Goal: Information Seeking & Learning: Learn about a topic

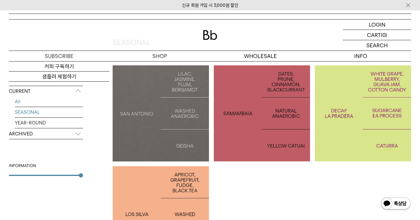
click at [42, 114] on link "SEASONAL" at bounding box center [49, 112] width 68 height 10
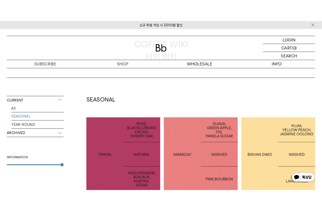
scroll to position [118, 0]
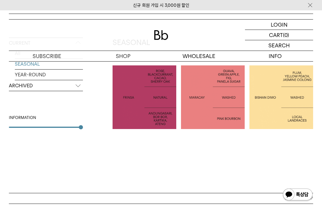
click at [272, 106] on div at bounding box center [281, 97] width 64 height 64
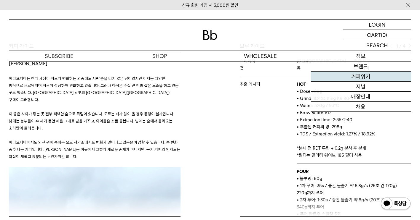
click at [322, 75] on link "커피위키" at bounding box center [360, 77] width 100 height 10
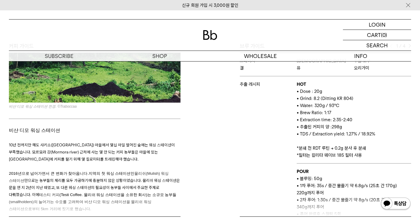
scroll to position [237, 0]
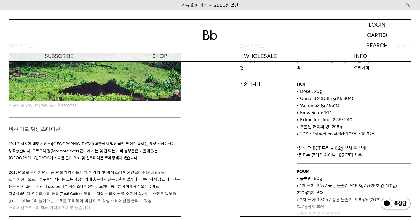
click at [155, 162] on p at bounding box center [94, 165] width 171 height 7
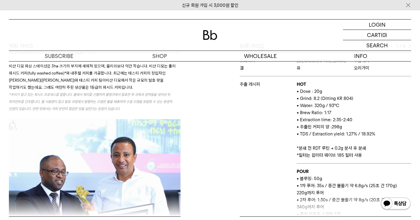
scroll to position [541, 0]
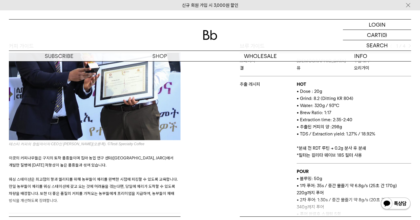
click at [138, 155] on p "이곳의 커피나무들은 구지의 토착 품종들이며 짐마 농업 연구 센터(Jimma Agricultural Research Center, JARC)에서…" at bounding box center [94, 162] width 171 height 14
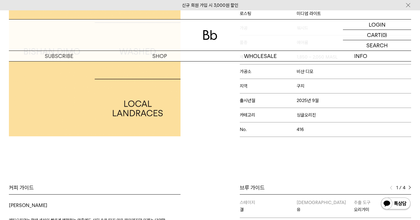
scroll to position [30, 0]
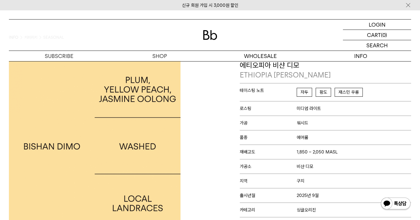
click at [180, 98] on div at bounding box center [108, 146] width 204 height 172
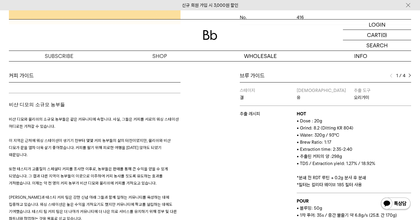
scroll to position [1007, 0]
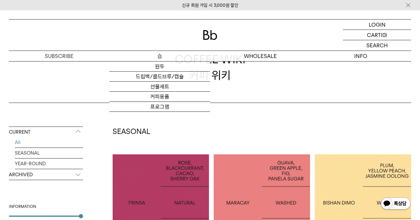
scroll to position [30, 0]
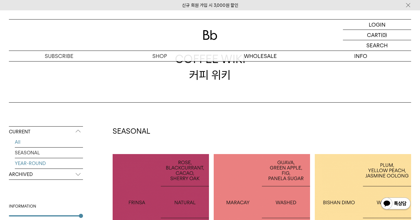
click at [41, 163] on link "YEAR-ROUND" at bounding box center [49, 163] width 68 height 10
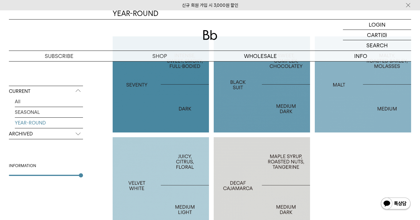
scroll to position [148, 0]
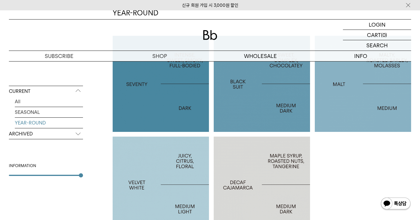
click at [160, 168] on div at bounding box center [161, 185] width 96 height 96
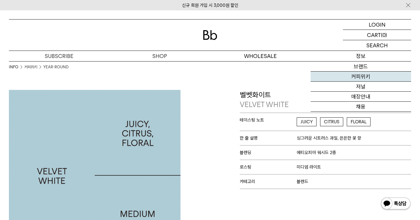
click at [357, 75] on link "커피위키" at bounding box center [360, 77] width 100 height 10
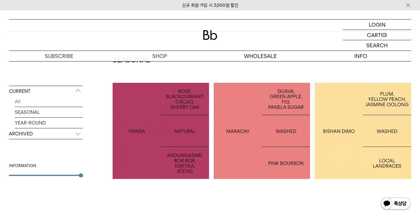
scroll to position [118, 0]
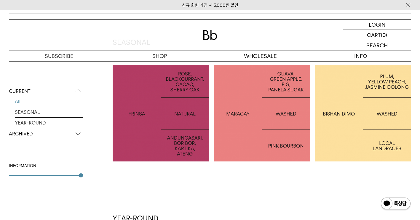
click at [343, 112] on p "ETHIOPIA [PERSON_NAME]" at bounding box center [362, 113] width 96 height 9
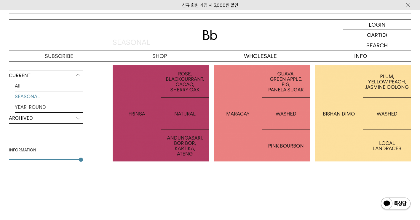
click at [247, 110] on p "COLOMBIA MARACAY" at bounding box center [261, 113] width 96 height 9
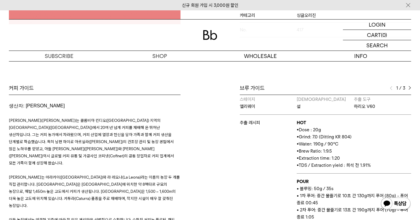
scroll to position [1, 0]
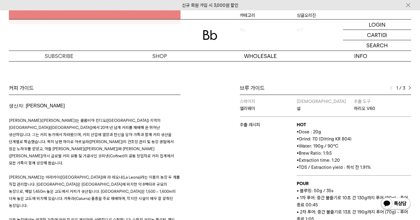
click at [409, 86] on img at bounding box center [409, 88] width 3 height 4
click at [408, 85] on div "2 / 3" at bounding box center [399, 88] width 21 height 7
click at [409, 86] on img at bounding box center [409, 88] width 3 height 4
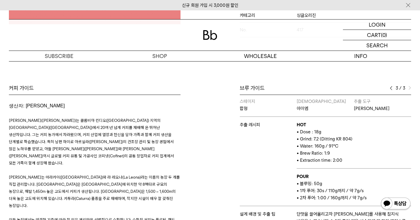
click at [390, 128] on p "• Dose : 18g" at bounding box center [353, 131] width 114 height 7
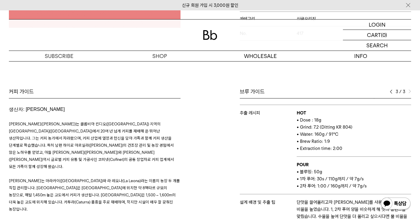
scroll to position [232, 0]
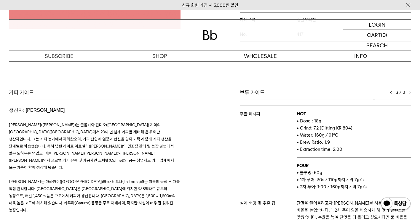
click at [200, 89] on div "커피 가이드 생산자: 루스 엘레나 살리사르 루스 엘레나 살라사르(Luz Helena Salazar)는 콜롬비아 킨디오(Quindío) 지역의 …" at bounding box center [108, 176] width 204 height 174
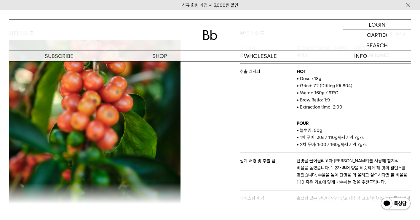
scroll to position [651, 0]
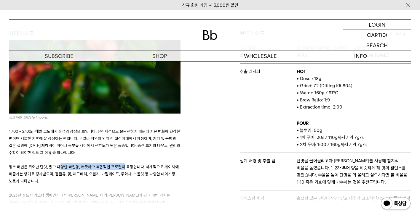
drag, startPoint x: 58, startPoint y: 129, endPoint x: 120, endPoint y: 131, distance: 62.2
click at [120, 163] on p "핑크 버번은 뛰어난 단맛, 밝고 다양한 과일향, 깨끗하고 복합적인 프로필이 특징입니다. 세계적으로 게이샤에 버금가는 향미로 평가받으며, 감귤류…" at bounding box center [94, 173] width 171 height 21
drag, startPoint x: 120, startPoint y: 131, endPoint x: 122, endPoint y: 136, distance: 5.3
click at [122, 165] on span "핑크 버번은 뛰어난 단맛, 밝고 다양한 과일향, 깨끗하고 복합적인 프로필이 특징입니다. 세계적으로 게이샤에 버금가는 향미로 평가받으며, 감귤류…" at bounding box center [94, 174] width 170 height 19
click at [155, 156] on p at bounding box center [94, 159] width 171 height 7
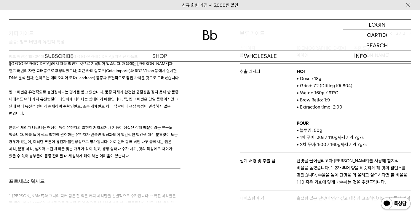
scroll to position [770, 0]
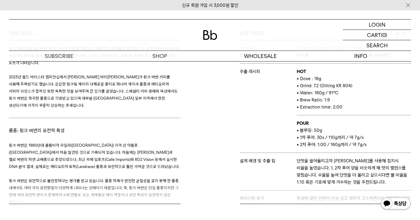
click at [147, 142] on p "핑크 버번은 1980년대 콜롬비아 우일라(Huila) 지역 산 아돌포(San Adolfo)에서 처음 발견된 것으로 기록되어 있습니다. 처음에는…" at bounding box center [94, 156] width 171 height 28
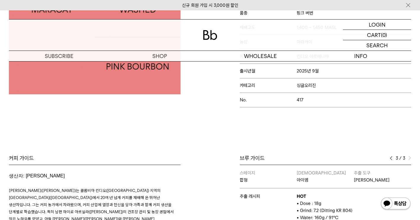
scroll to position [89, 0]
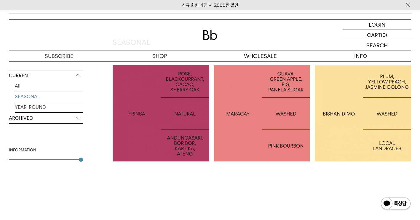
click at [148, 113] on p "INDONESIA FRINSA NATURAL" at bounding box center [161, 113] width 96 height 17
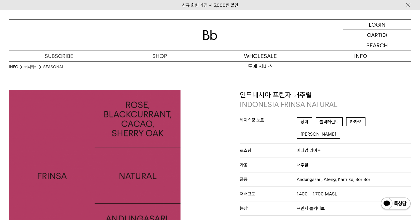
click at [215, 75] on link "컨설팅" at bounding box center [260, 77] width 100 height 10
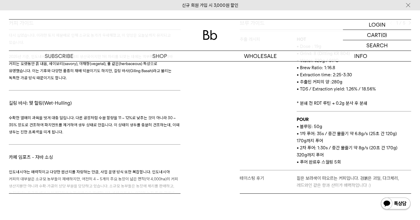
scroll to position [1447, 0]
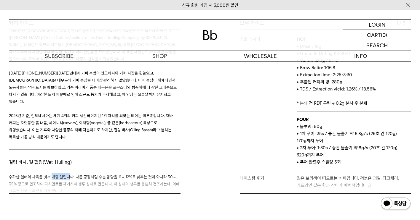
drag, startPoint x: 52, startPoint y: 111, endPoint x: 68, endPoint y: 110, distance: 15.7
click at [68, 175] on span "수확한 열매의 과육을 벗겨 대충 말립니다. 다른 공정처럼 수분 함량을 11 ~ 12%로 낮추는 것이 아니라 30 ~ 35% 정도로 건조하여 파…" at bounding box center [94, 184] width 171 height 19
drag, startPoint x: 68, startPoint y: 110, endPoint x: 74, endPoint y: 128, distance: 18.5
click at [74, 173] on h3 "수확한 열매의 과육을 벗겨 대충 말립니다. 다른 공정처럼 수분 함량을 11 ~ 12%로 낮추는 것이 아니라 30 ~ 35% 정도로 건조하여 파…" at bounding box center [94, 183] width 171 height 21
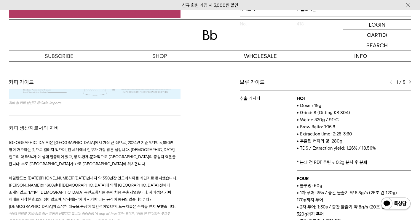
scroll to position [1270, 0]
